Goal: Check status

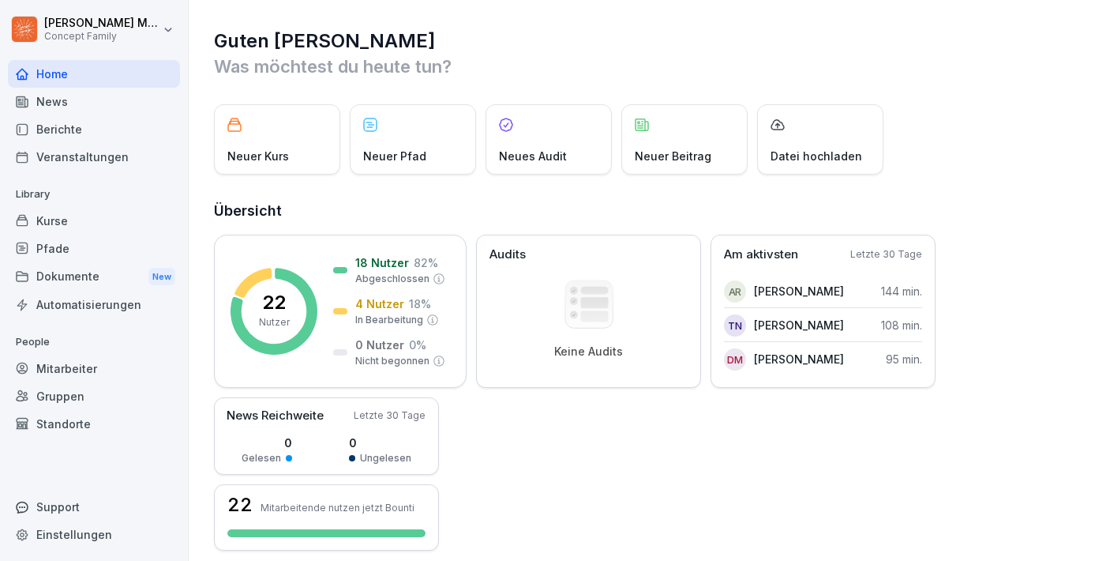
click at [67, 134] on div "Berichte" at bounding box center [94, 129] width 172 height 28
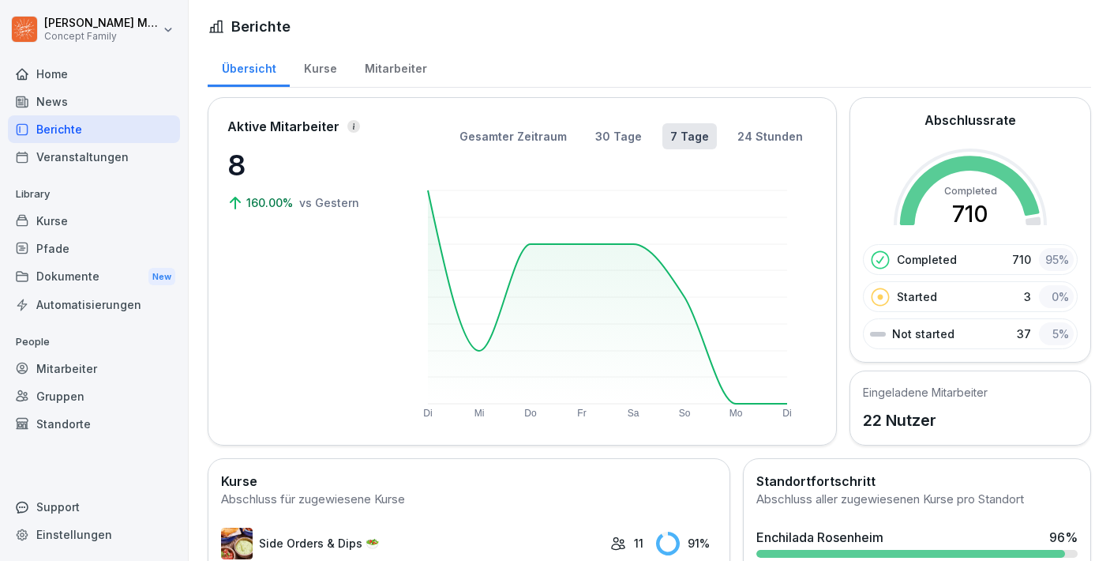
click at [322, 69] on div "Kurse" at bounding box center [320, 67] width 61 height 40
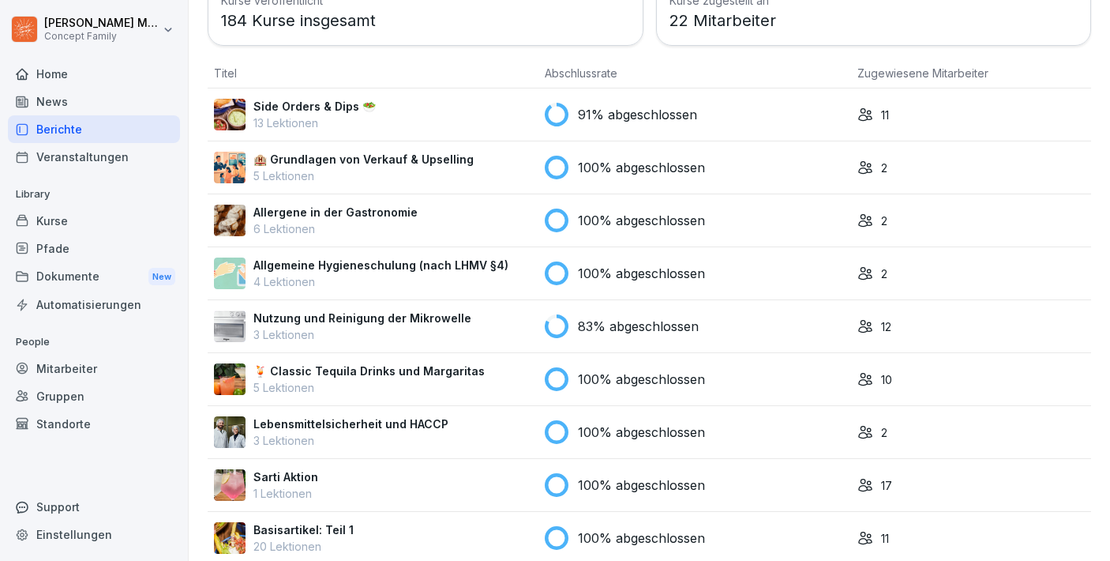
scroll to position [124, 0]
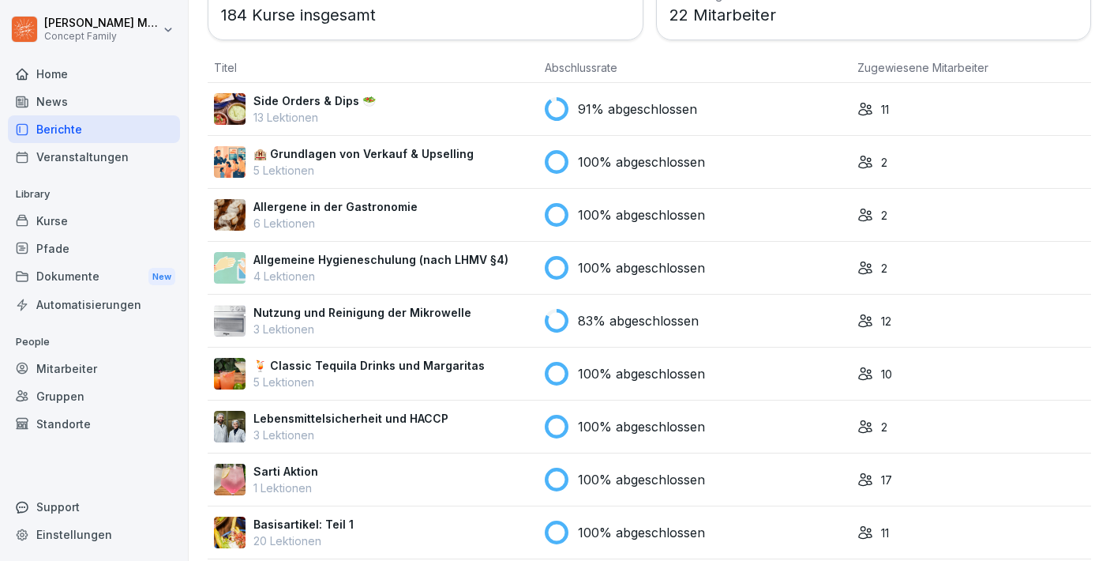
click at [626, 104] on p "91% abgeschlossen" at bounding box center [637, 109] width 119 height 19
